Goal: Task Accomplishment & Management: Manage account settings

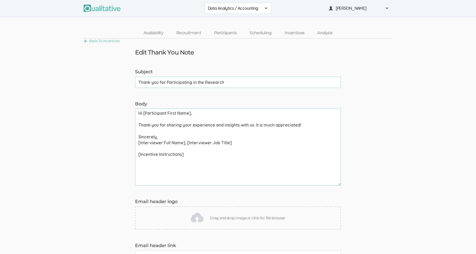
click at [87, 40] on link "Back To Incentives" at bounding box center [102, 41] width 36 height 7
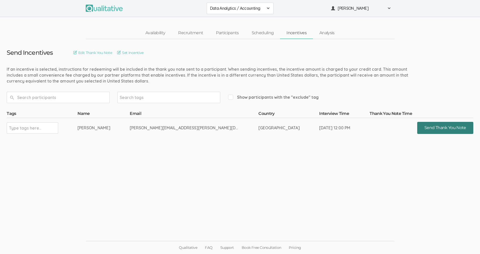
click at [417, 128] on button "Send Thank You Note" at bounding box center [445, 128] width 56 height 12
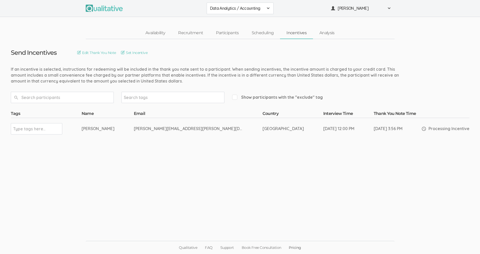
click at [295, 247] on link "Pricing" at bounding box center [295, 247] width 20 height 13
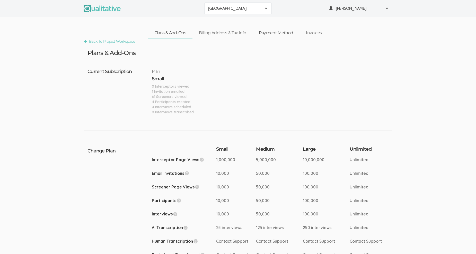
click at [275, 33] on link "Payment Method" at bounding box center [275, 33] width 47 height 11
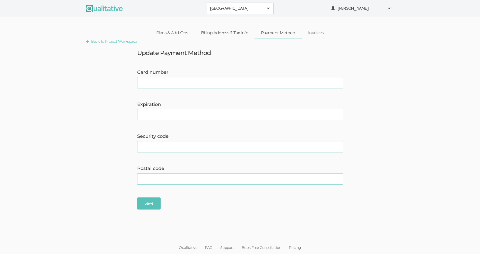
click at [232, 32] on link "Billing Address & Tax Info" at bounding box center [225, 33] width 60 height 11
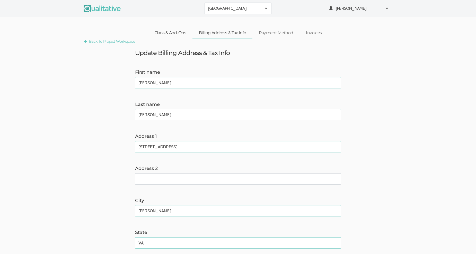
click at [171, 32] on link "Plans & Add-Ons" at bounding box center [170, 33] width 45 height 11
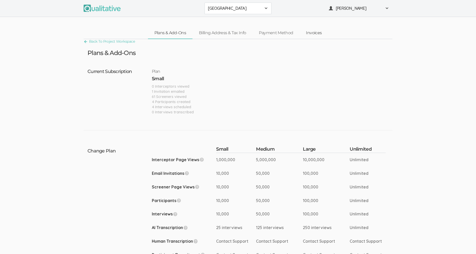
click at [312, 34] on link "Invoices" at bounding box center [313, 33] width 29 height 11
click at [271, 33] on link "Payment Method" at bounding box center [275, 33] width 47 height 11
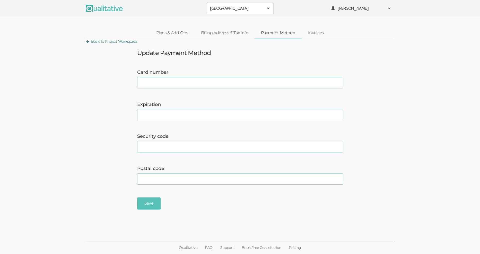
click at [87, 40] on link "Back To Project Workspace" at bounding box center [111, 41] width 51 height 7
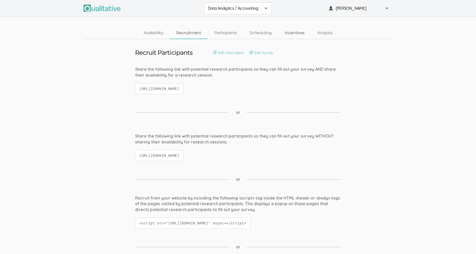
click at [295, 31] on link "Incentives" at bounding box center [294, 33] width 33 height 11
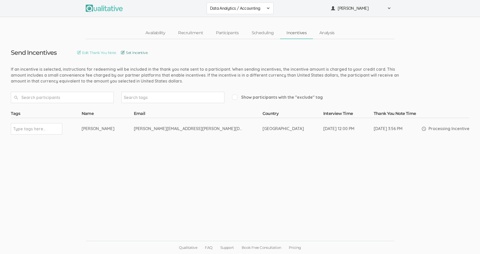
click at [147, 52] on link "Set Incentive" at bounding box center [134, 53] width 27 height 6
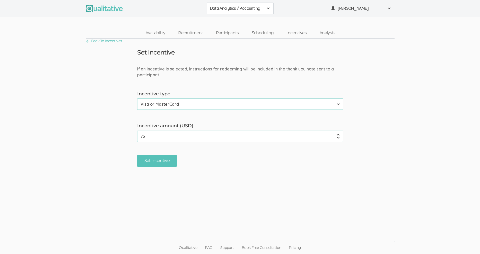
click at [341, 102] on select "None Amazon Gift Card Visa or MasterCard" at bounding box center [240, 104] width 206 height 11
click at [339, 102] on select "None Amazon Gift Card Visa or MasterCard" at bounding box center [240, 104] width 206 height 11
click at [364, 97] on form "If an incentive is selected, instructions for redeeming will be included in the…" at bounding box center [240, 116] width 480 height 101
click at [86, 41] on link "Back To Incentives" at bounding box center [104, 41] width 36 height 7
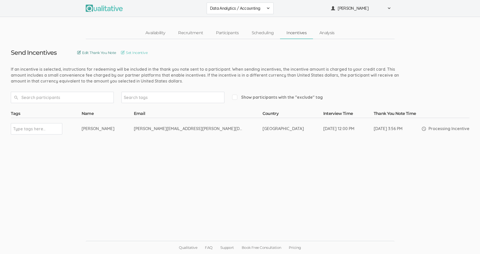
click at [111, 52] on link "Edit Thank You Note" at bounding box center [96, 53] width 39 height 6
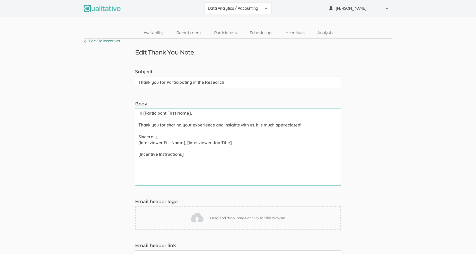
click at [84, 40] on link "Back To Incentives" at bounding box center [102, 41] width 36 height 7
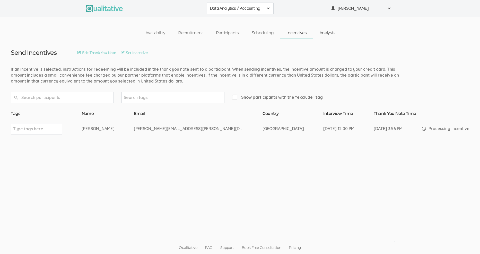
click at [325, 31] on link "Analysis" at bounding box center [327, 33] width 28 height 11
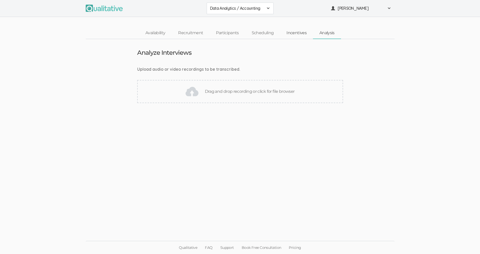
click at [293, 33] on link "Incentives" at bounding box center [296, 33] width 33 height 11
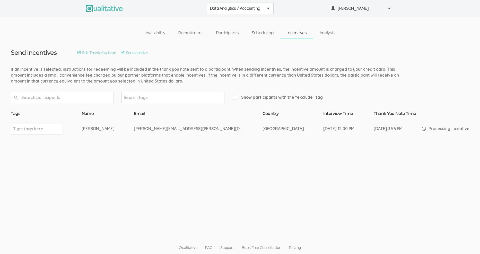
click at [422, 129] on div "Processing Incentive" at bounding box center [446, 129] width 48 height 14
click at [269, 33] on link "Scheduling" at bounding box center [262, 33] width 35 height 11
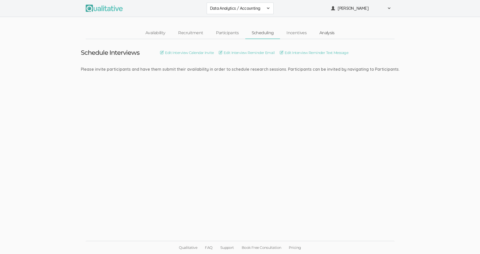
click at [333, 30] on link "Analysis" at bounding box center [327, 33] width 28 height 11
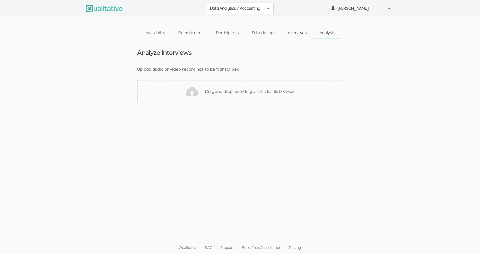
click at [297, 33] on link "Incentives" at bounding box center [296, 33] width 33 height 11
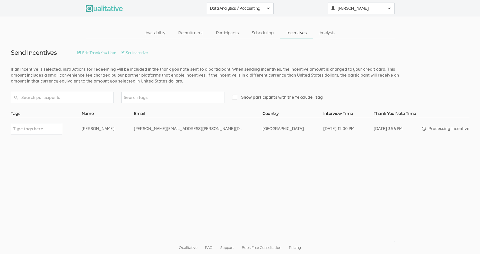
click at [379, 7] on span "Linda Potts" at bounding box center [361, 8] width 46 height 6
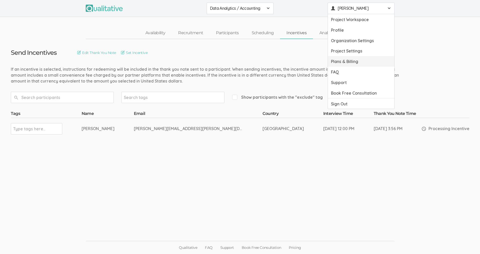
click at [353, 62] on link "Plans & Billing" at bounding box center [361, 61] width 66 height 11
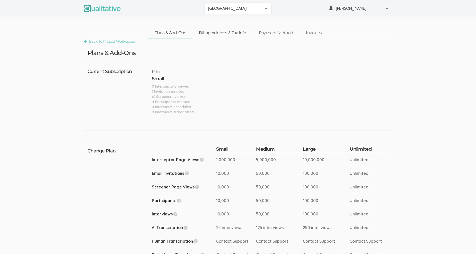
click at [235, 33] on link "Billing Address & Tax Info" at bounding box center [222, 33] width 60 height 11
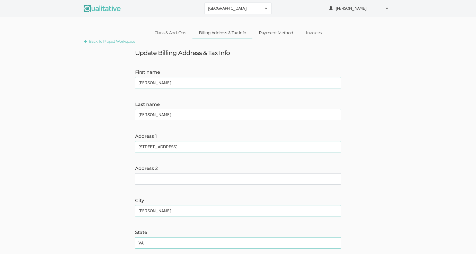
click at [293, 33] on link "Payment Method" at bounding box center [275, 33] width 47 height 11
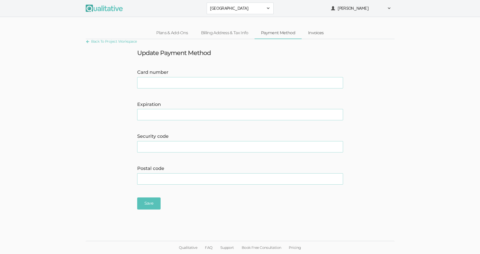
click at [317, 33] on link "Invoices" at bounding box center [316, 33] width 29 height 11
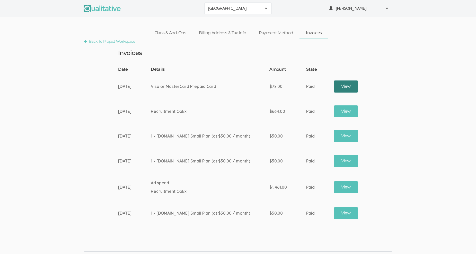
click at [351, 84] on link "View" at bounding box center [346, 87] width 24 height 12
click at [85, 40] on link "Back To Project Workspace" at bounding box center [109, 41] width 51 height 7
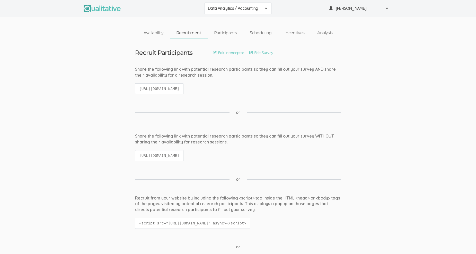
click at [191, 32] on link "Recruitment" at bounding box center [189, 33] width 38 height 11
click at [222, 32] on link "Participants" at bounding box center [226, 33] width 36 height 11
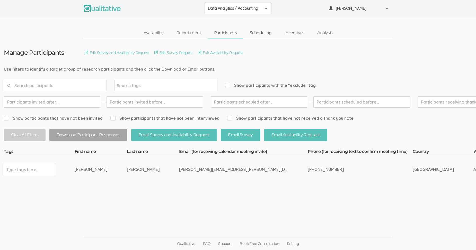
click at [262, 34] on link "Scheduling" at bounding box center [260, 33] width 35 height 11
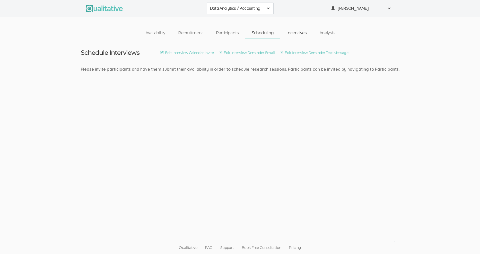
click at [298, 31] on link "Incentives" at bounding box center [296, 33] width 33 height 11
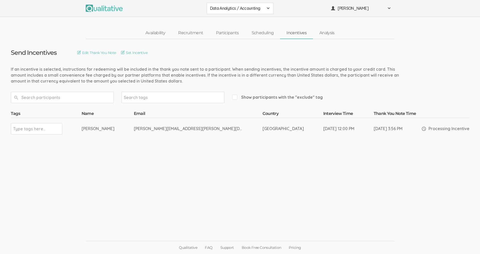
click at [269, 8] on span at bounding box center [268, 8] width 4 height 4
click at [239, 19] on span "Data Analytics / Non-accounting" at bounding box center [240, 20] width 60 height 6
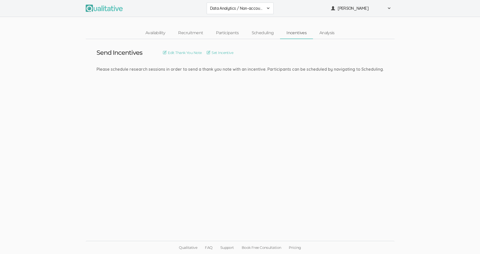
click at [258, 7] on span "Data Analytics / Non-accounting" at bounding box center [237, 8] width 54 height 6
click at [251, 30] on span "Data Analytics / Sr Management" at bounding box center [240, 32] width 60 height 6
click at [257, 31] on link "Scheduling" at bounding box center [262, 33] width 35 height 11
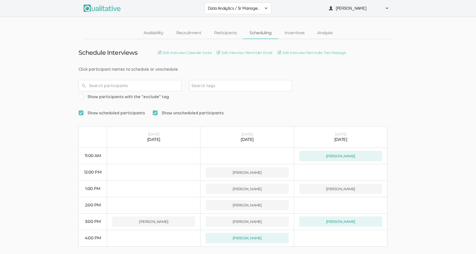
click at [262, 9] on div "Data Analytics / Sr Management" at bounding box center [238, 8] width 60 height 6
click at [252, 21] on span "Data Analytics / Accounting" at bounding box center [238, 20] width 60 height 6
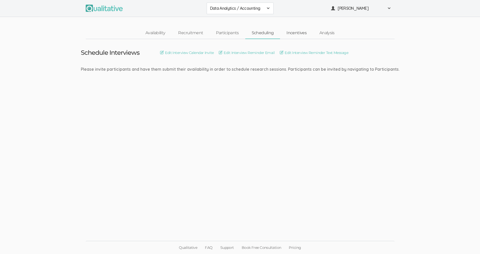
click at [298, 33] on link "Incentives" at bounding box center [296, 33] width 33 height 11
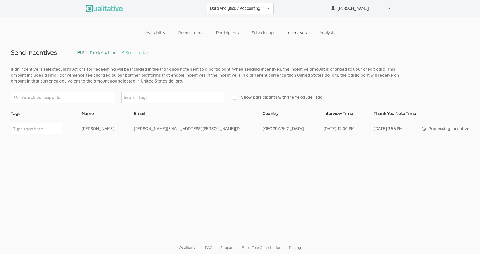
click at [110, 52] on link "Edit Thank You Note" at bounding box center [96, 53] width 39 height 6
